Goal: Transaction & Acquisition: Book appointment/travel/reservation

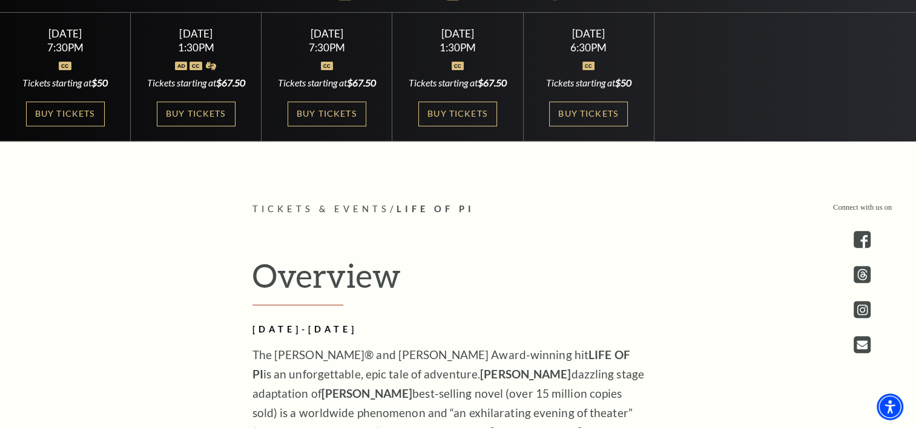
scroll to position [363, 0]
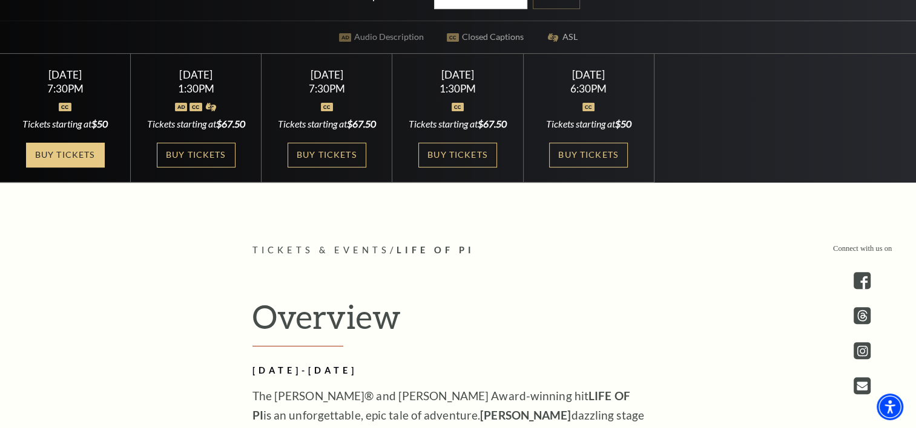
click at [61, 157] on link "Buy Tickets" at bounding box center [65, 155] width 79 height 25
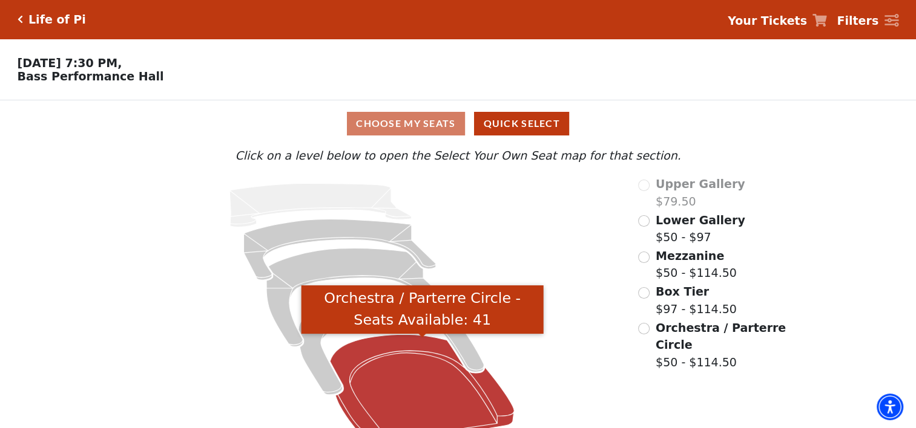
click at [424, 366] on icon "Orchestra / Parterre Circle - Seats Available: 41" at bounding box center [422, 390] width 184 height 111
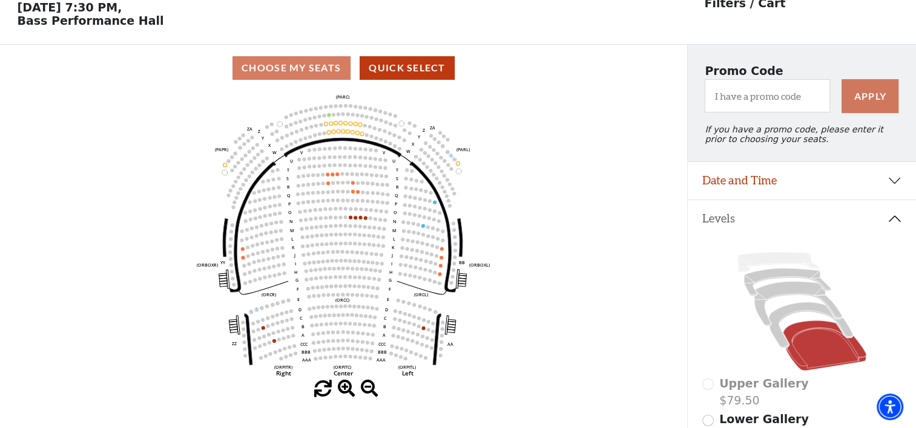
scroll to position [56, 0]
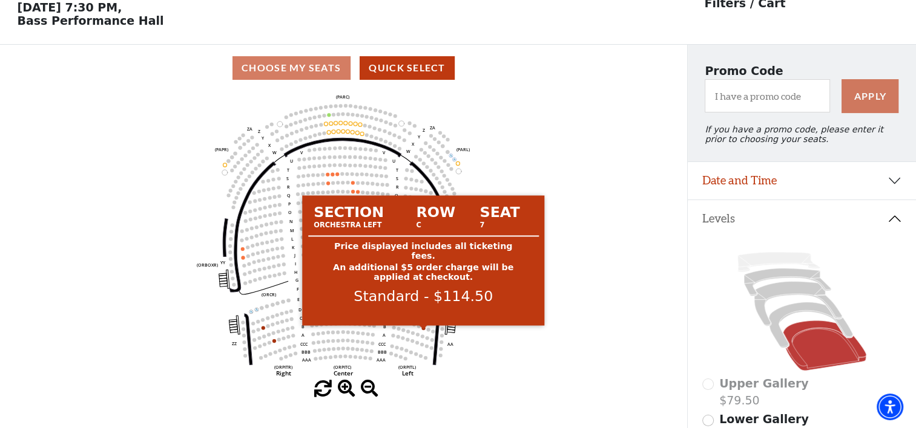
click at [422, 330] on circle at bounding box center [423, 329] width 4 height 4
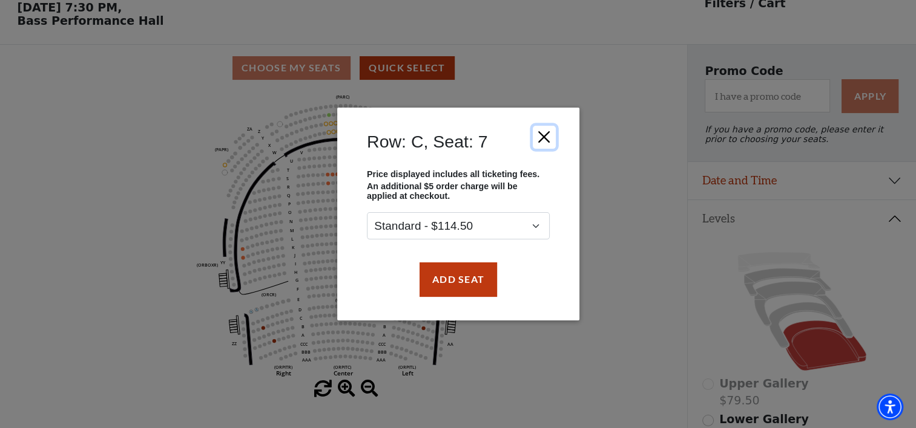
click at [543, 135] on button "Close" at bounding box center [543, 137] width 23 height 23
